Goal: Task Accomplishment & Management: Use online tool/utility

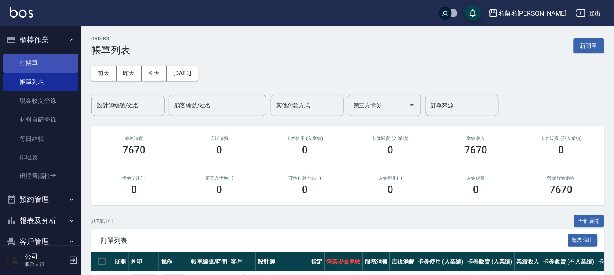
click at [49, 64] on link "打帳單" at bounding box center [40, 63] width 75 height 19
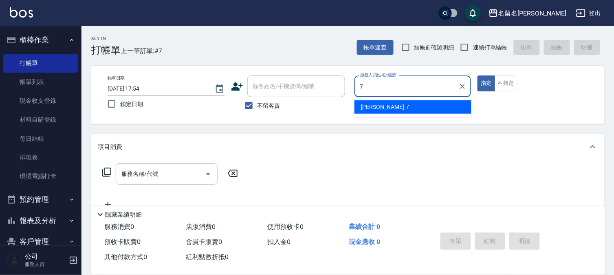
type input "[PERSON_NAME]-7"
type button "true"
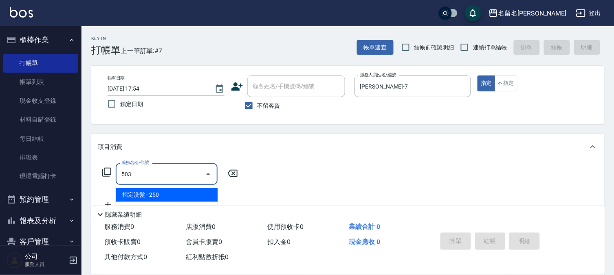
type input "指定洗髮(503)"
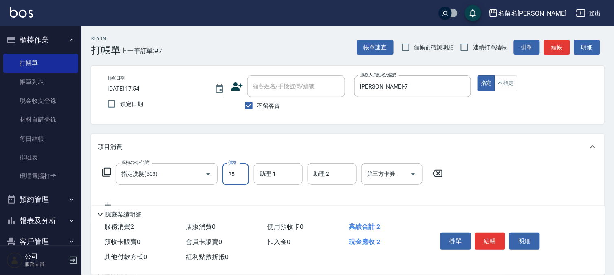
type input "250"
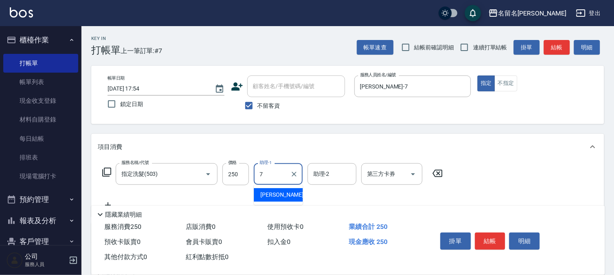
type input "[PERSON_NAME]-7"
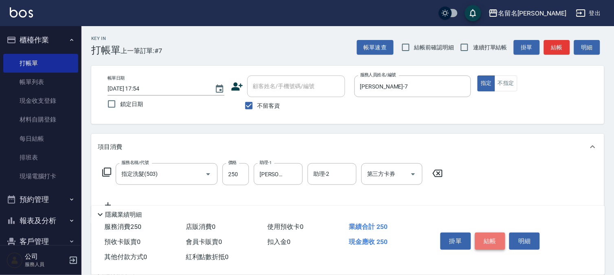
click at [493, 233] on button "結帳" at bounding box center [490, 240] width 31 height 17
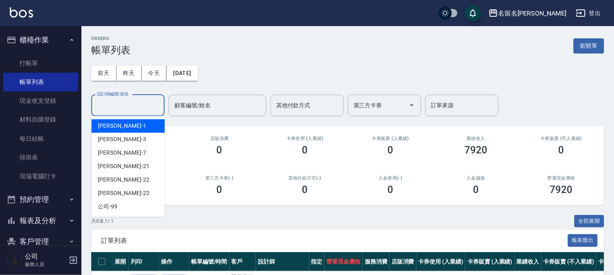
click at [135, 107] on input "設計師編號/姓名" at bounding box center [128, 105] width 66 height 14
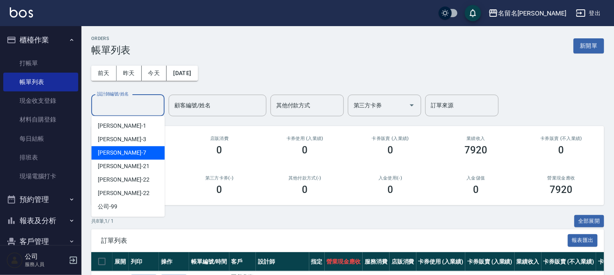
click at [137, 152] on div "[PERSON_NAME]-7" at bounding box center [127, 152] width 73 height 13
type input "[PERSON_NAME]-7"
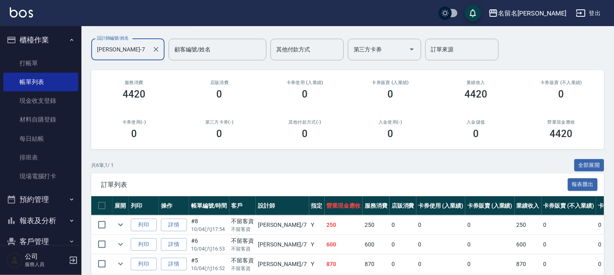
scroll to position [90, 0]
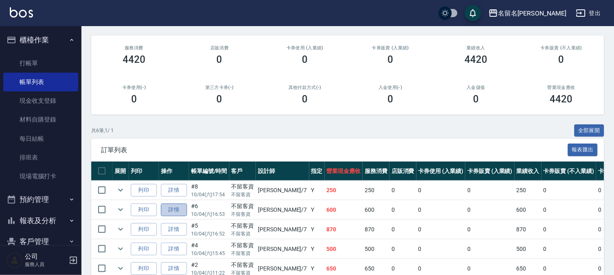
click at [173, 209] on link "詳情" at bounding box center [174, 209] width 26 height 13
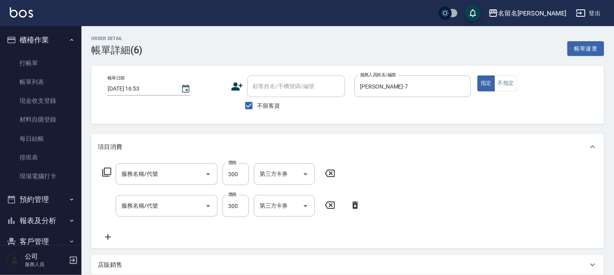
type input "[DATE] 16:53"
checkbox input "true"
type input "[PERSON_NAME]-7"
type input "自備護髮(600)"
type input "P.S洗髮(501)"
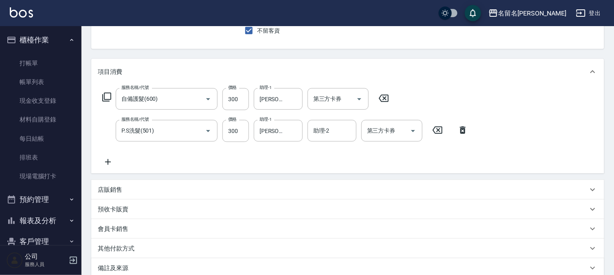
scroll to position [165, 0]
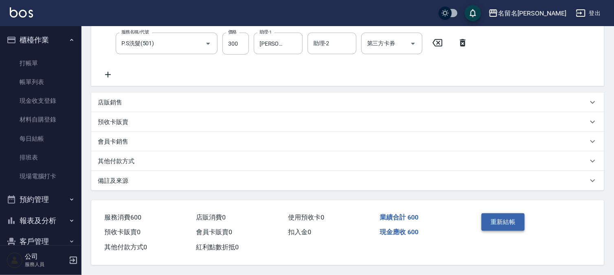
click at [511, 221] on button "重新結帳" at bounding box center [503, 221] width 43 height 17
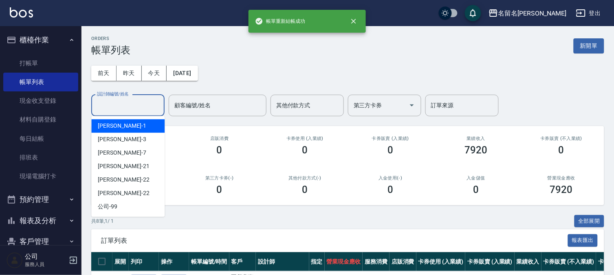
click at [150, 108] on input "設計師編號/姓名" at bounding box center [128, 105] width 66 height 14
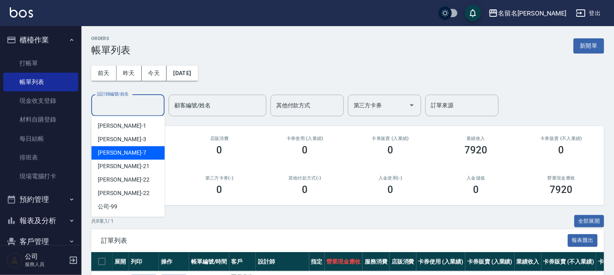
click at [145, 150] on div "[PERSON_NAME]-7" at bounding box center [127, 152] width 73 height 13
type input "[PERSON_NAME]-7"
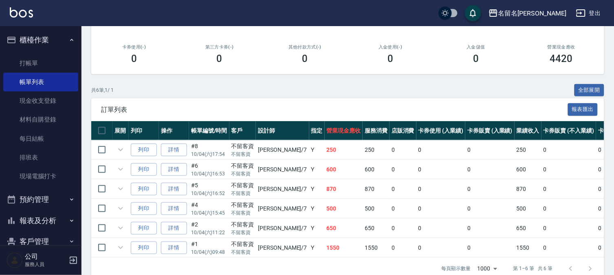
scroll to position [152, 0]
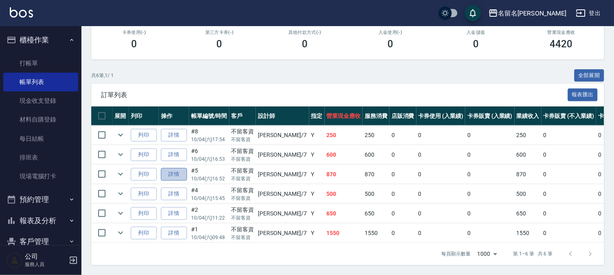
click at [185, 168] on link "詳情" at bounding box center [174, 174] width 26 height 13
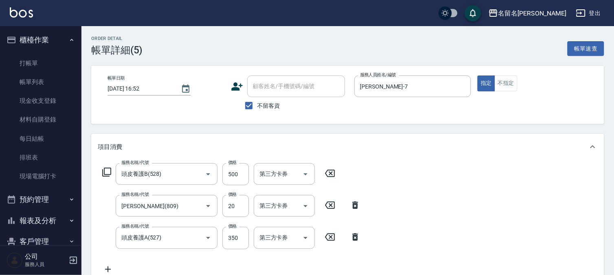
type input "[DATE] 16:52"
checkbox input "true"
type input "[PERSON_NAME]-7"
type input "頭皮養護B(528)"
type input "[PERSON_NAME](809)"
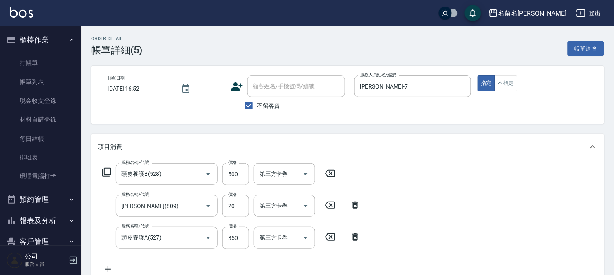
type input "頭皮養護A(527)"
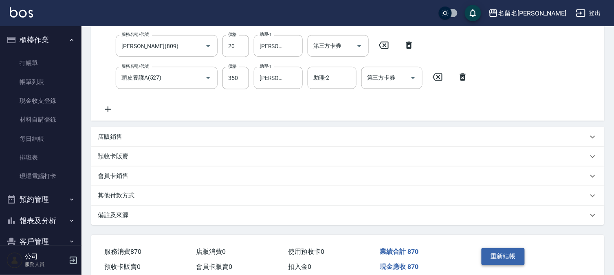
scroll to position [196, 0]
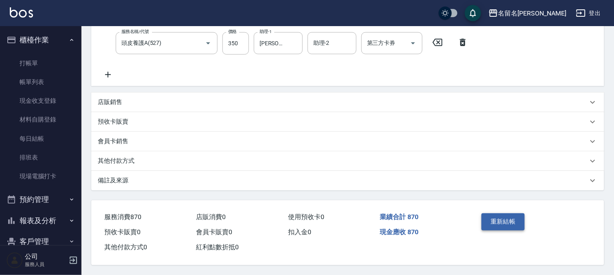
click at [516, 223] on button "重新結帳" at bounding box center [503, 221] width 43 height 17
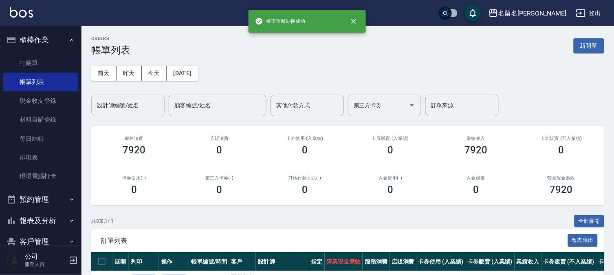
click at [112, 104] on input "設計師編號/姓名" at bounding box center [128, 105] width 66 height 14
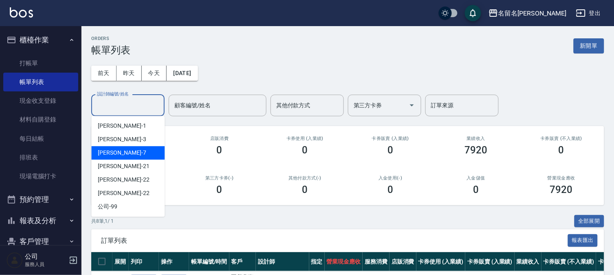
click at [103, 149] on span "[PERSON_NAME]-7" at bounding box center [122, 152] width 48 height 9
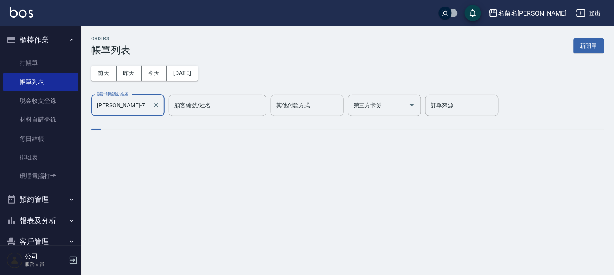
type input "[PERSON_NAME]-7"
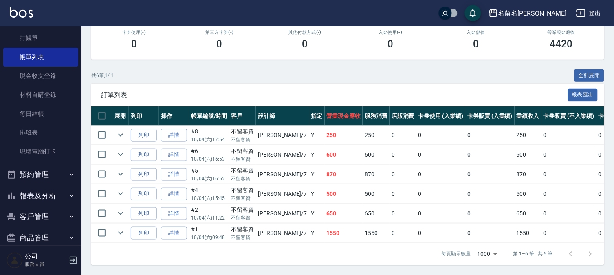
scroll to position [37, 0]
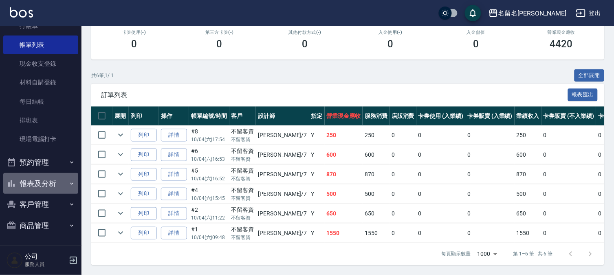
click at [46, 185] on button "報表及分析" at bounding box center [40, 183] width 75 height 21
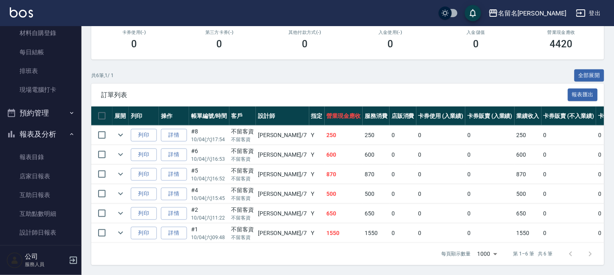
scroll to position [128, 0]
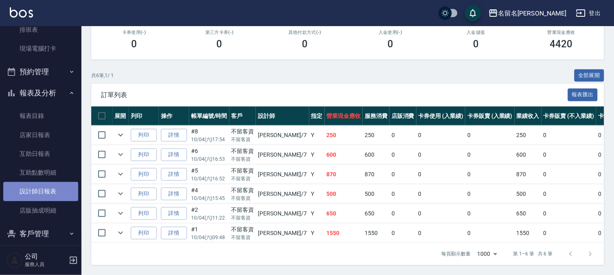
click at [59, 192] on link "設計師日報表" at bounding box center [40, 191] width 75 height 19
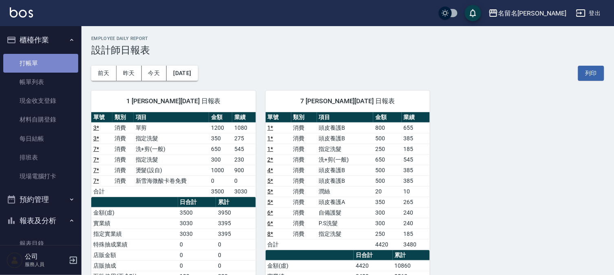
click at [63, 62] on link "打帳單" at bounding box center [40, 63] width 75 height 19
